Goal: Transaction & Acquisition: Subscribe to service/newsletter

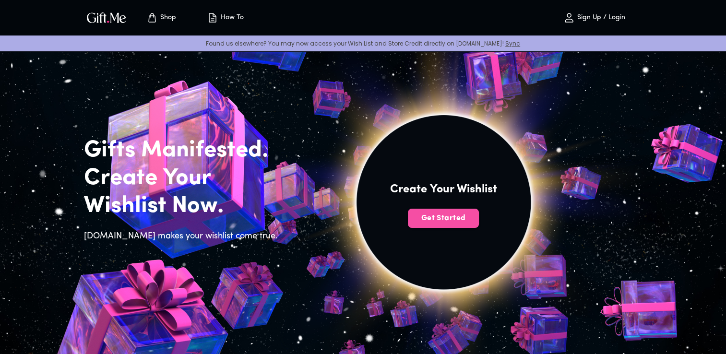
click at [442, 216] on span "Get Started" at bounding box center [443, 218] width 71 height 11
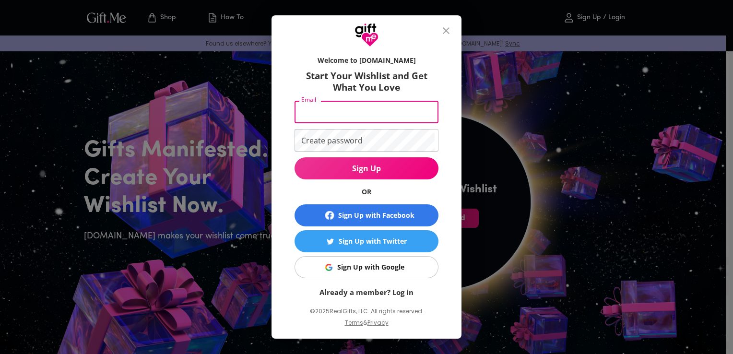
click at [351, 108] on input "Email" at bounding box center [365, 112] width 140 height 23
type input "romeso2941@futebr.com"
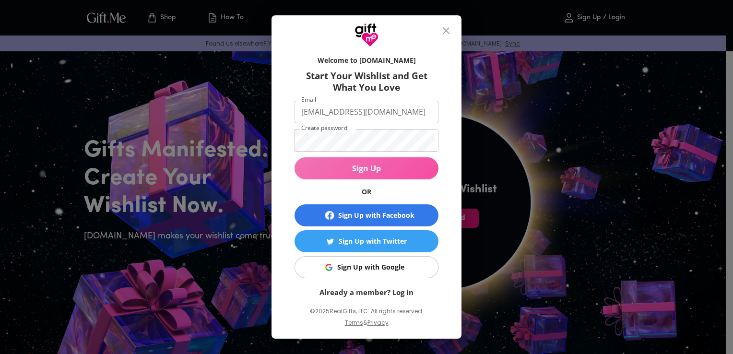
click at [379, 166] on span "Sign Up" at bounding box center [367, 168] width 144 height 11
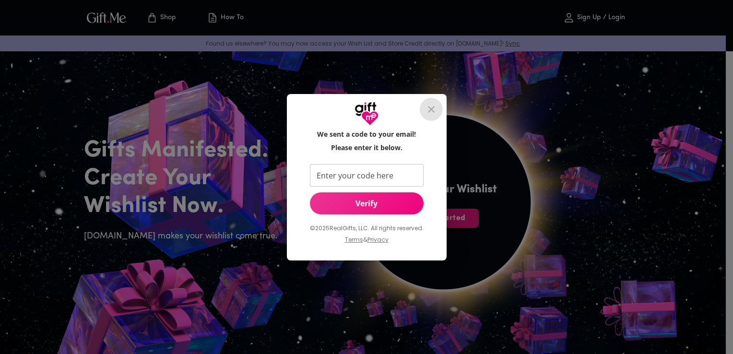
click at [427, 108] on icon "close" at bounding box center [432, 110] width 12 height 12
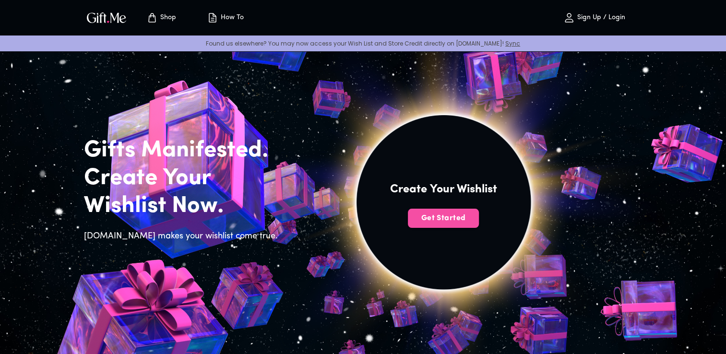
click at [447, 220] on span "Get Started" at bounding box center [443, 218] width 71 height 11
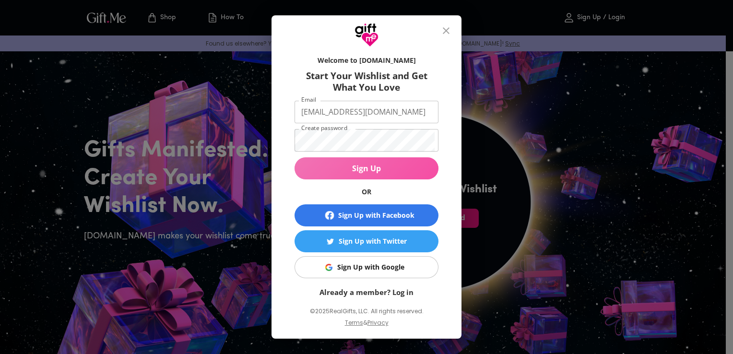
click at [376, 172] on span "Sign Up" at bounding box center [367, 168] width 144 height 11
